Goal: Navigation & Orientation: Find specific page/section

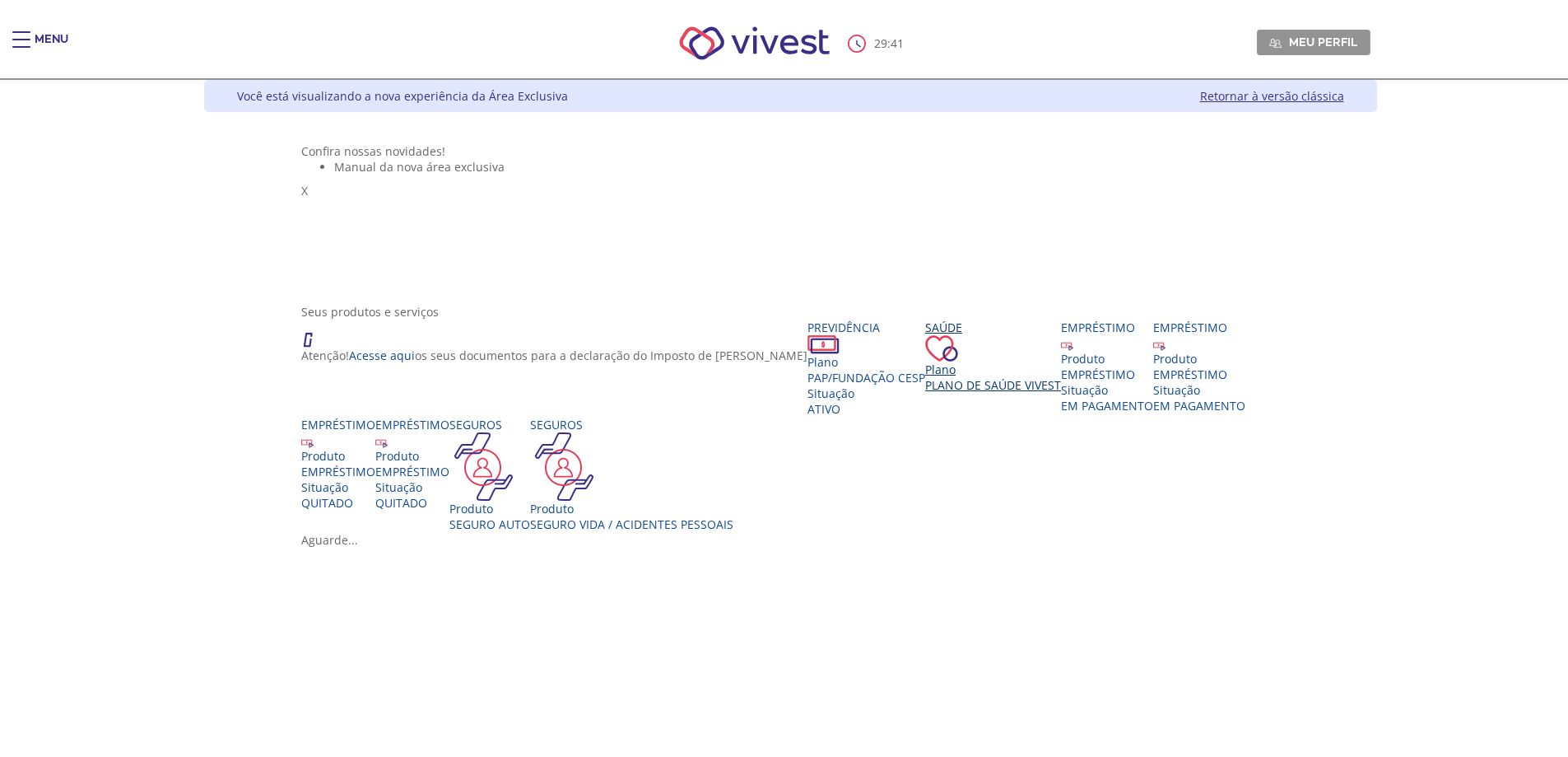
click at [925, 393] on span "Plano de Saúde VIVEST" at bounding box center [993, 385] width 136 height 15
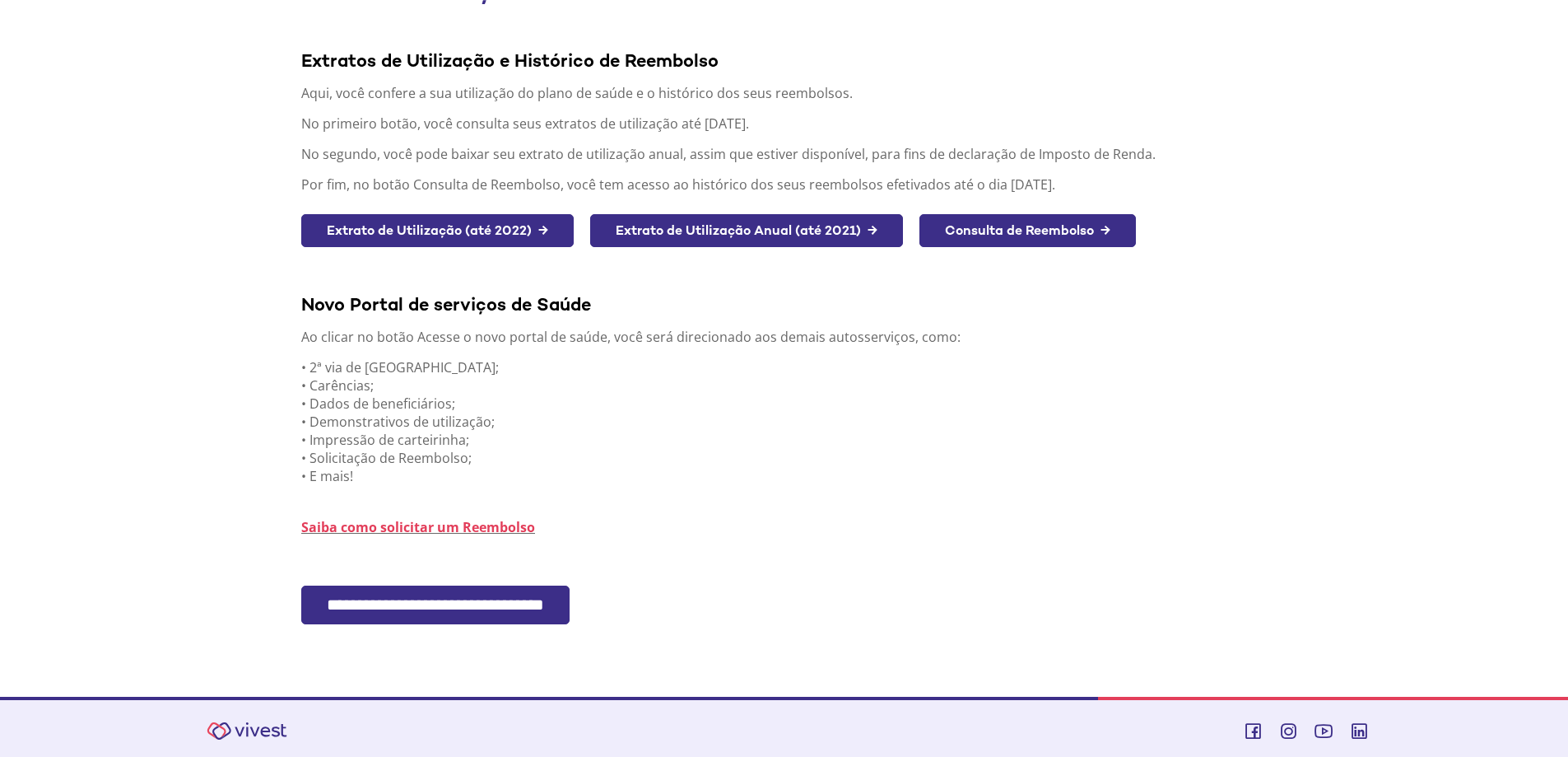
scroll to position [186, 0]
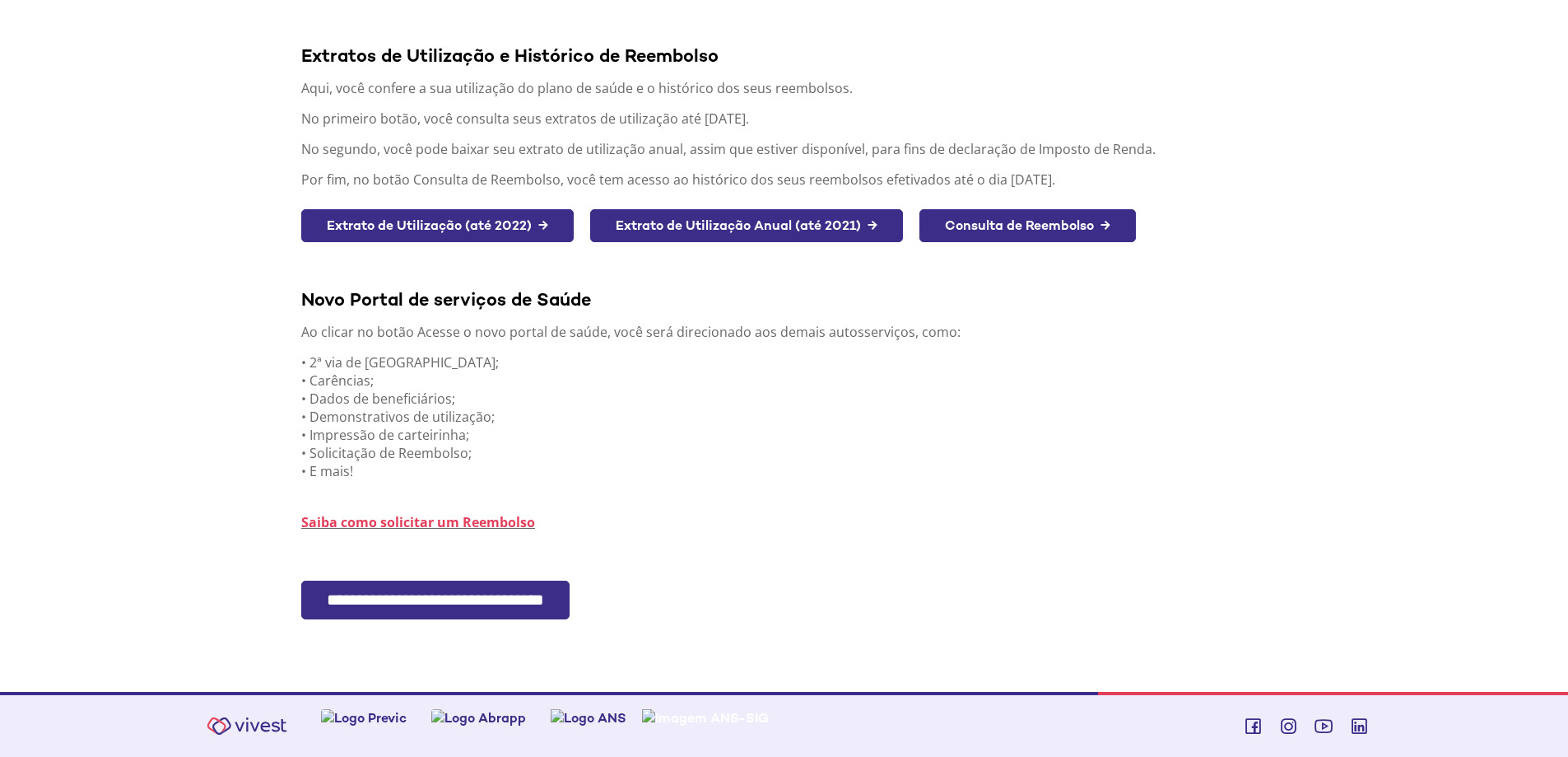
click at [481, 614] on input "**********" at bounding box center [435, 600] width 268 height 39
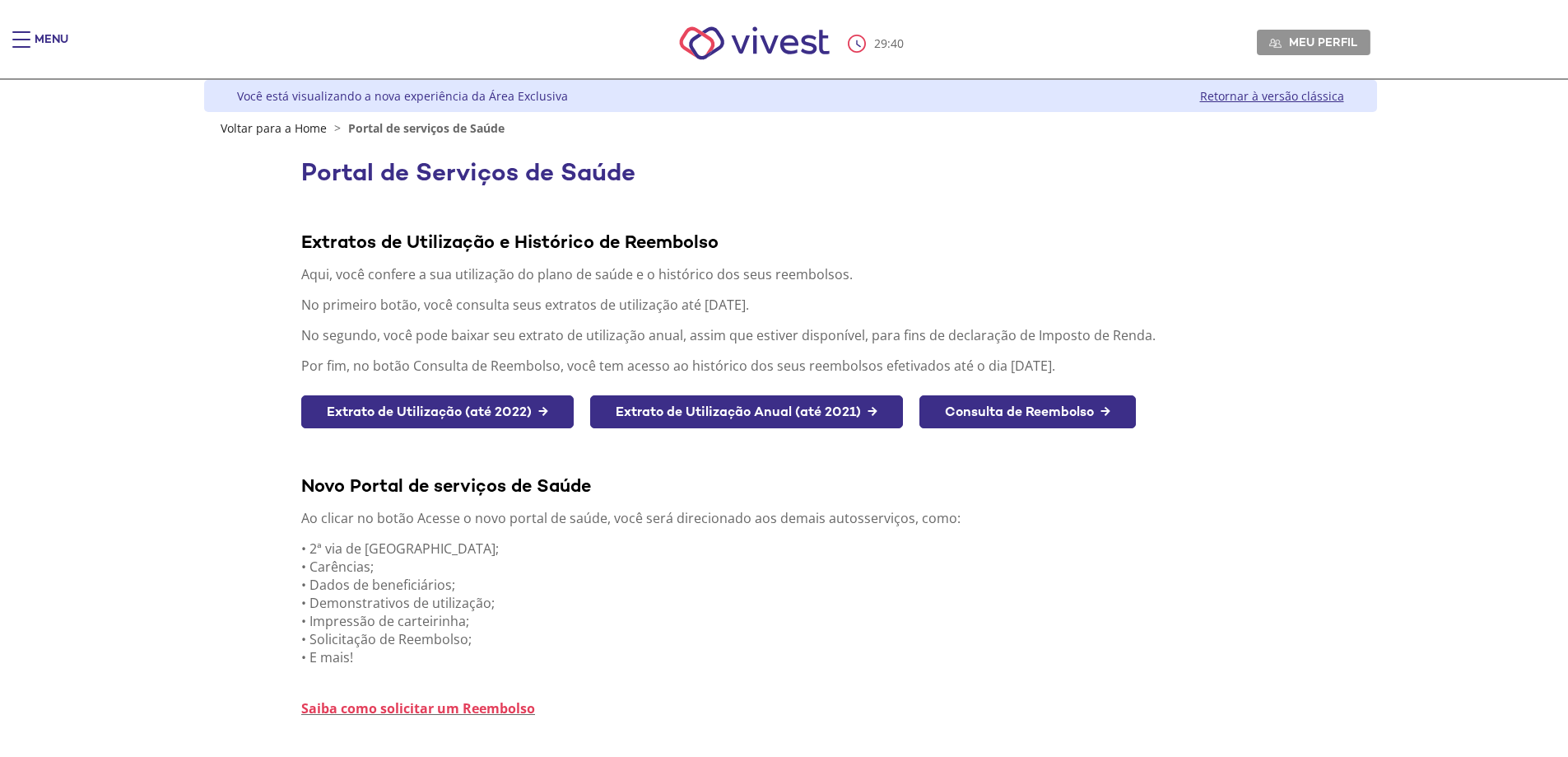
click at [1236, 89] on link "Retornar à versão clássica" at bounding box center [1272, 96] width 144 height 15
